Goal: Task Accomplishment & Management: Complete application form

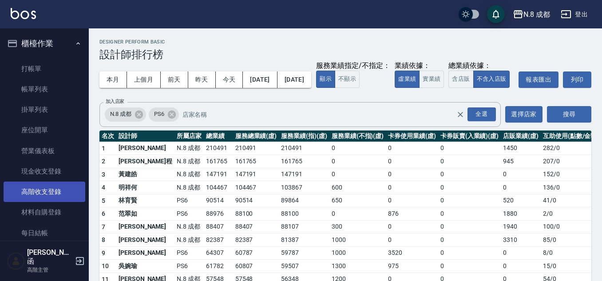
click at [46, 189] on link "高階收支登錄" at bounding box center [45, 191] width 82 height 20
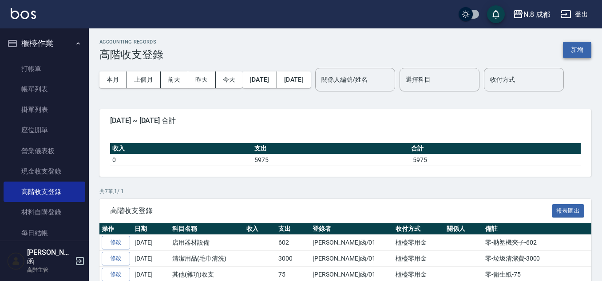
click at [579, 50] on button "新增" at bounding box center [577, 50] width 28 height 16
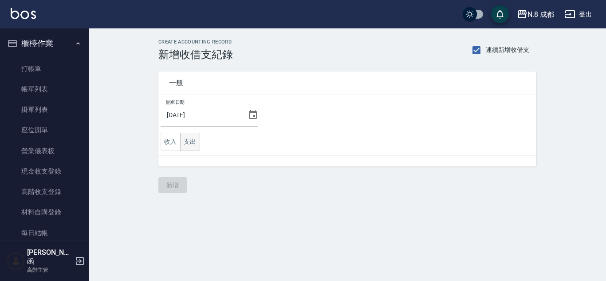
click at [190, 143] on button "支出" at bounding box center [190, 142] width 20 height 18
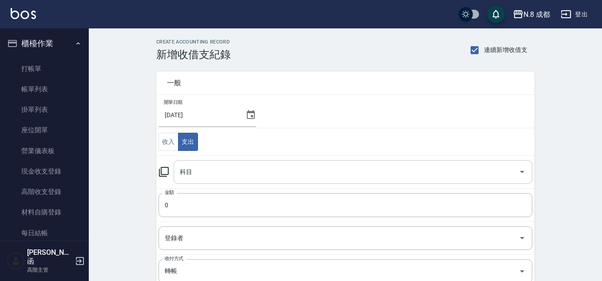
click at [233, 177] on input "科目" at bounding box center [345, 172] width 337 height 16
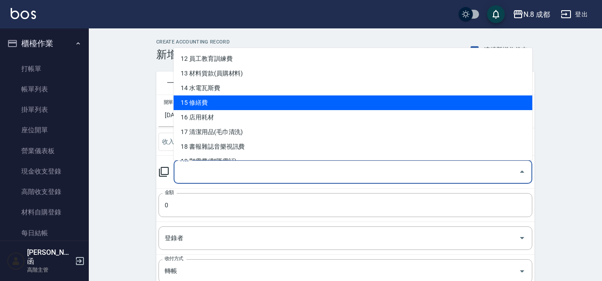
scroll to position [177, 0]
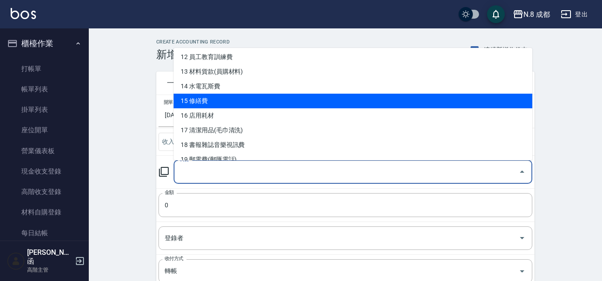
click at [258, 102] on li "15 修繕費" at bounding box center [352, 101] width 359 height 15
type input "15 修繕費"
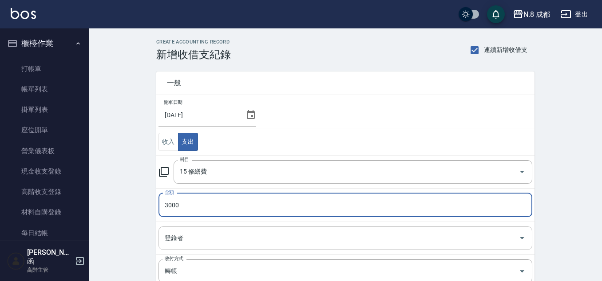
type input "3000"
click at [213, 239] on input "登錄者" at bounding box center [338, 238] width 352 height 16
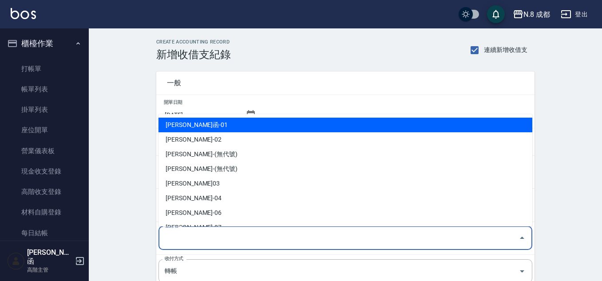
click at [241, 121] on li "詹子函-01" at bounding box center [345, 125] width 374 height 15
type input "詹子函-01"
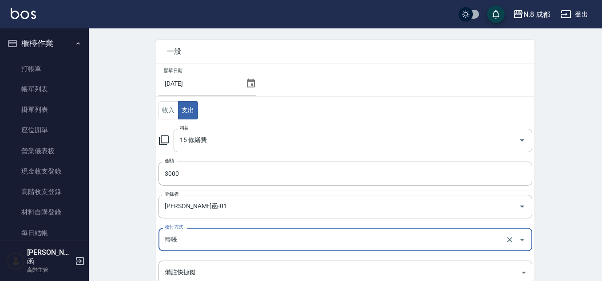
scroll to position [133, 0]
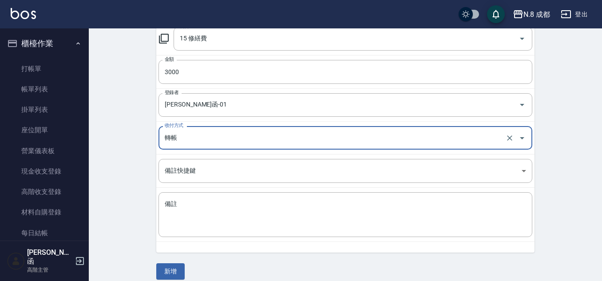
click at [198, 130] on input "轉帳" at bounding box center [332, 138] width 341 height 16
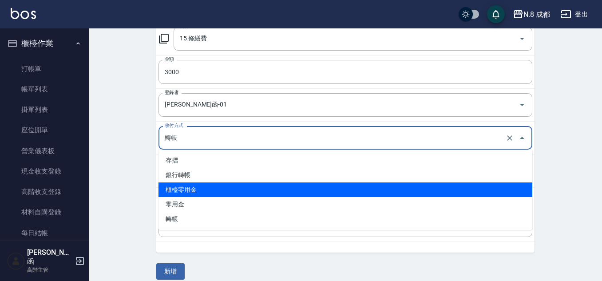
click at [192, 193] on li "櫃檯零用金" at bounding box center [345, 189] width 374 height 15
type input "櫃檯零用金"
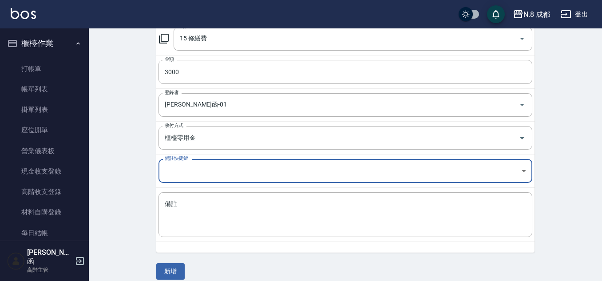
click at [196, 244] on div "開單日期 2025/09/25 收入 支出 科目 15 修繕費 科目 金額 3000 金額 登錄者 詹子函-01 登錄者 收付方式 櫃檯零用金 收付方式 備註…" at bounding box center [345, 107] width 378 height 291
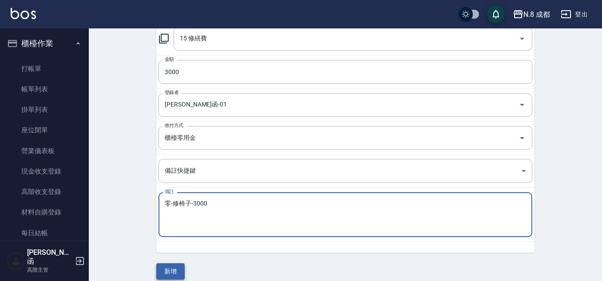
type textarea "零-修椅子-3000"
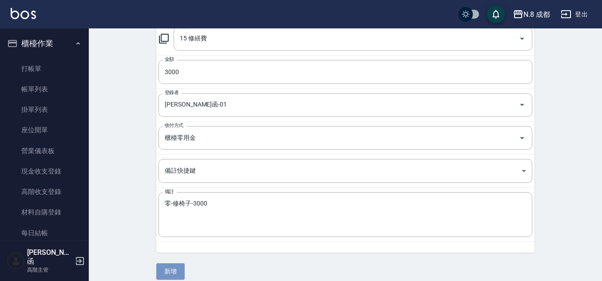
click at [165, 268] on button "新增" at bounding box center [170, 271] width 28 height 16
